Goal: Information Seeking & Learning: Learn about a topic

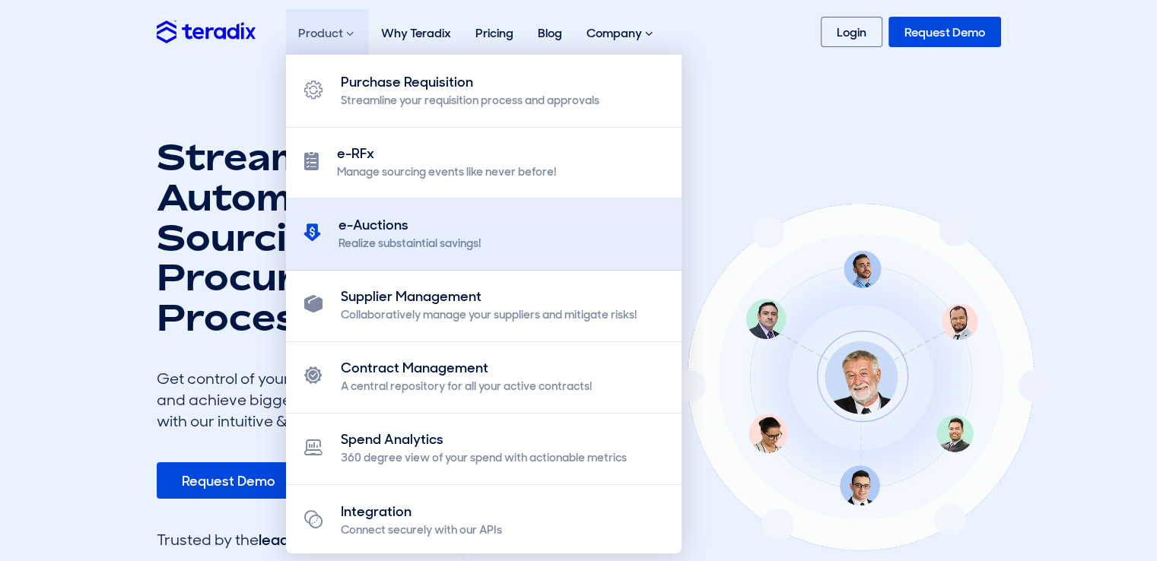
click at [575, 246] on link "e-Auctions Realize substaintial savings!" at bounding box center [484, 234] width 396 height 73
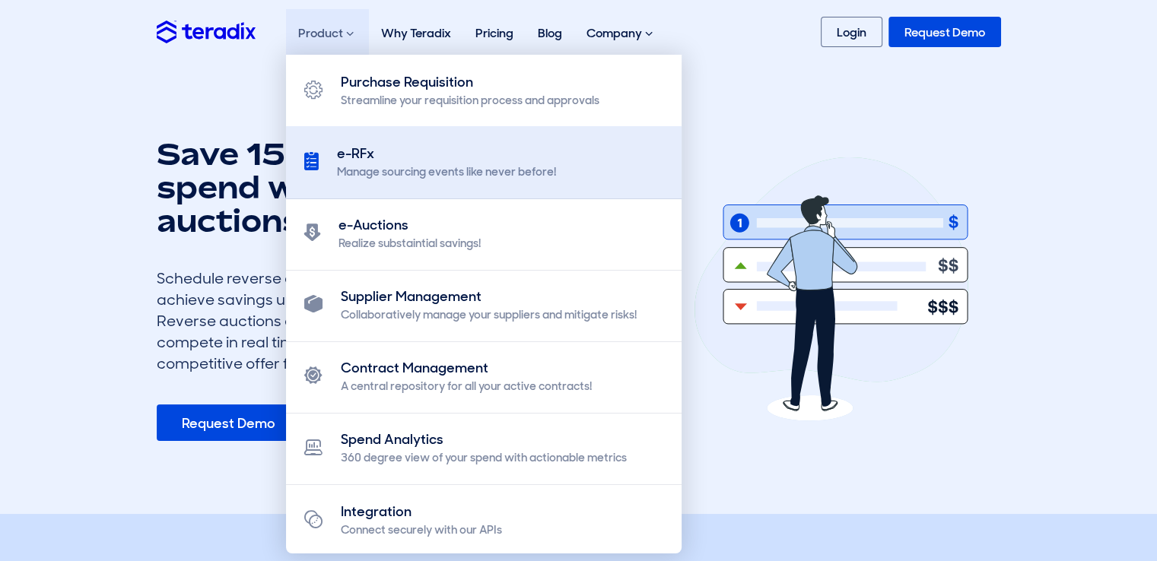
click at [512, 157] on div "e-RFx" at bounding box center [446, 154] width 219 height 21
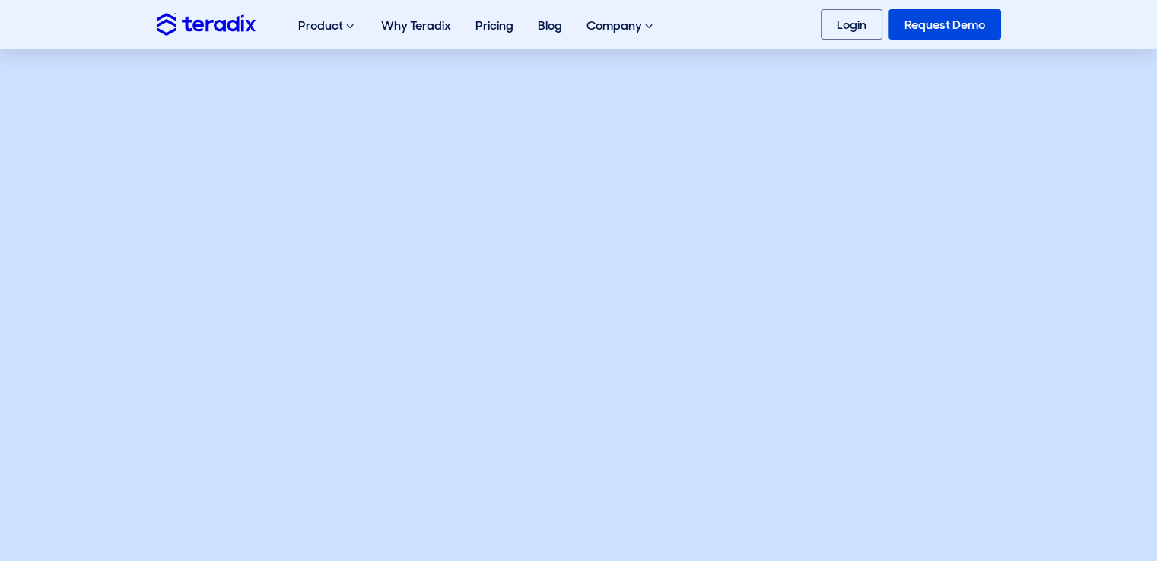
scroll to position [152, 0]
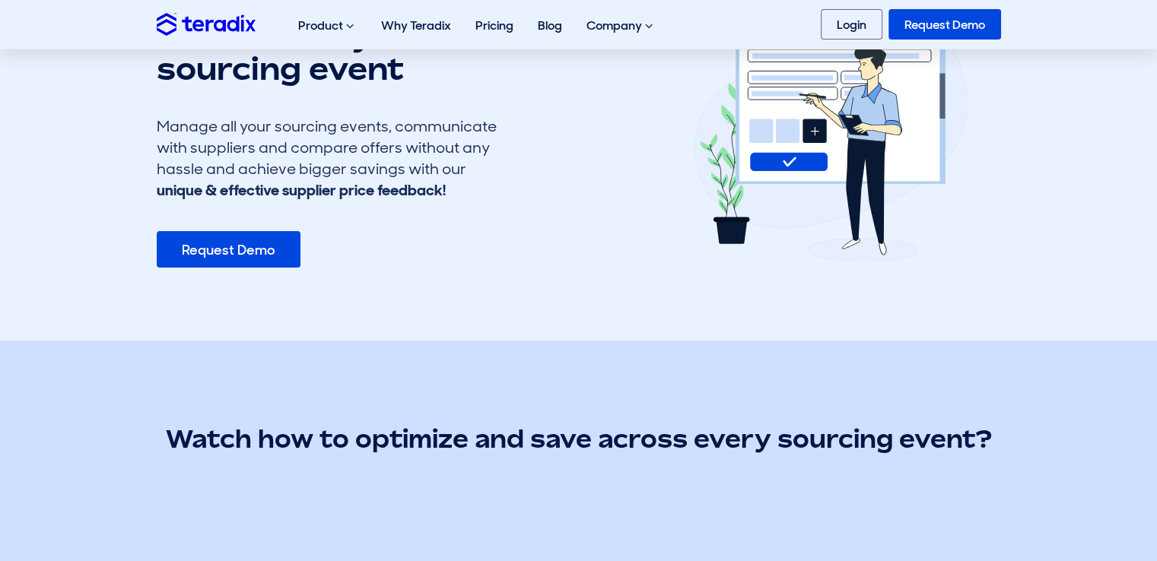
drag, startPoint x: 487, startPoint y: 128, endPoint x: 479, endPoint y: 116, distance: 14.8
